Goal: Transaction & Acquisition: Purchase product/service

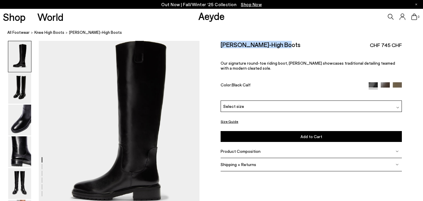
drag, startPoint x: 221, startPoint y: 45, endPoint x: 288, endPoint y: 45, distance: 66.9
click at [288, 45] on div "[PERSON_NAME]-High Boots CHF 745 CHF" at bounding box center [310, 45] width 181 height 8
copy h2 "[PERSON_NAME]-High Boots"
click at [23, 90] on img at bounding box center [19, 88] width 23 height 31
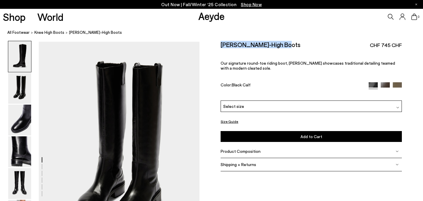
scroll to position [161, 0]
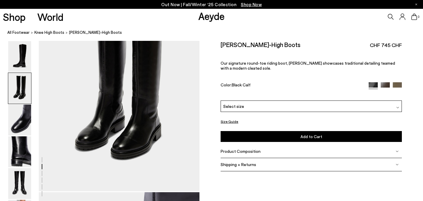
scroll to position [224, 0]
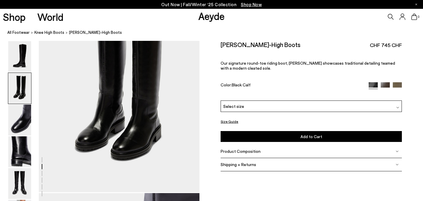
click at [19, 190] on img at bounding box center [19, 183] width 23 height 31
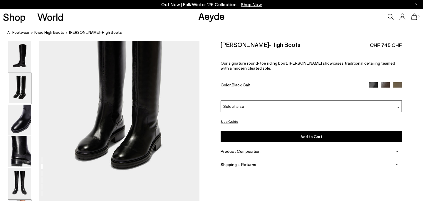
scroll to position [0, 0]
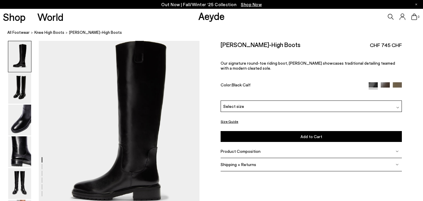
drag, startPoint x: 285, startPoint y: 44, endPoint x: 220, endPoint y: 44, distance: 64.3
click at [220, 44] on div "[PERSON_NAME]-High Boots CHF 745 CHF" at bounding box center [310, 45] width 181 height 8
copy h2 "[PERSON_NAME]-High Boots"
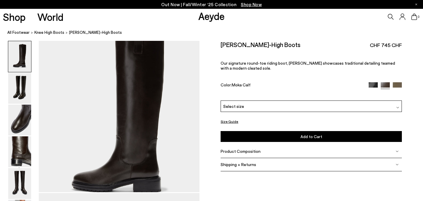
scroll to position [10, 0]
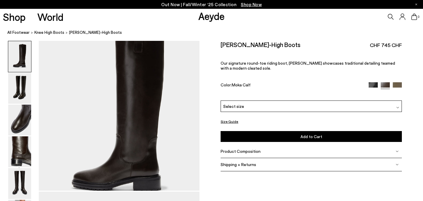
click at [372, 86] on img at bounding box center [372, 86] width 9 height 9
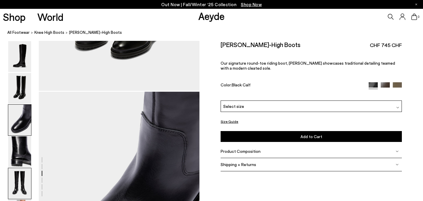
scroll to position [431, 0]
